Goal: Information Seeking & Learning: Understand process/instructions

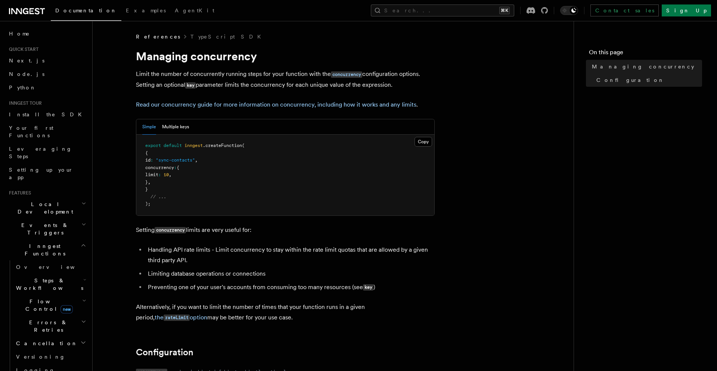
drag, startPoint x: 192, startPoint y: 190, endPoint x: 178, endPoint y: 182, distance: 15.9
click at [177, 182] on pre "export default inngest .createFunction ( { id : "sync-contacts" , concurrency :…" at bounding box center [285, 174] width 298 height 81
click at [181, 184] on pre "export default inngest .createFunction ( { id : "sync-contacts" , concurrency :…" at bounding box center [285, 174] width 298 height 81
drag, startPoint x: 179, startPoint y: 182, endPoint x: 146, endPoint y: 168, distance: 35.3
click at [146, 168] on pre "export default inngest .createFunction ( { id : "sync-contacts" , concurrency :…" at bounding box center [285, 174] width 298 height 81
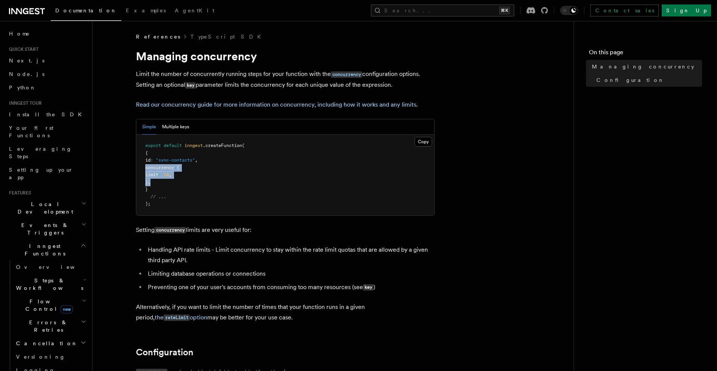
copy code "concurrency : { limit : 10 , } ,"
click at [206, 197] on pre "export default inngest .createFunction ( { id : "sync-contacts" , concurrency :…" at bounding box center [285, 174] width 298 height 81
drag, startPoint x: 164, startPoint y: 179, endPoint x: 133, endPoint y: 164, distance: 34.4
copy code "concurrency : { limit : 10 , } ,"
